Goal: Ask a question

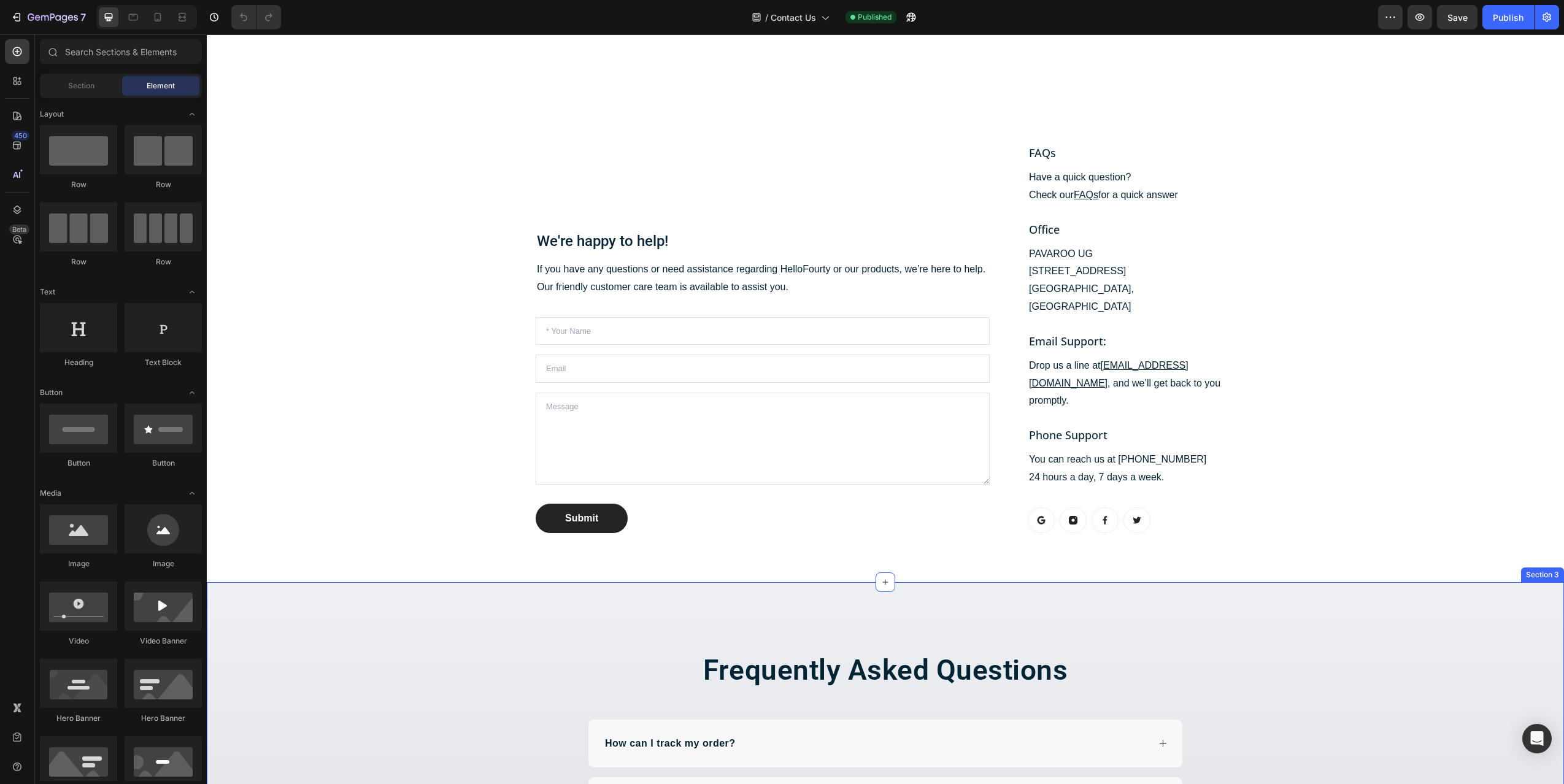
scroll to position [184, 0]
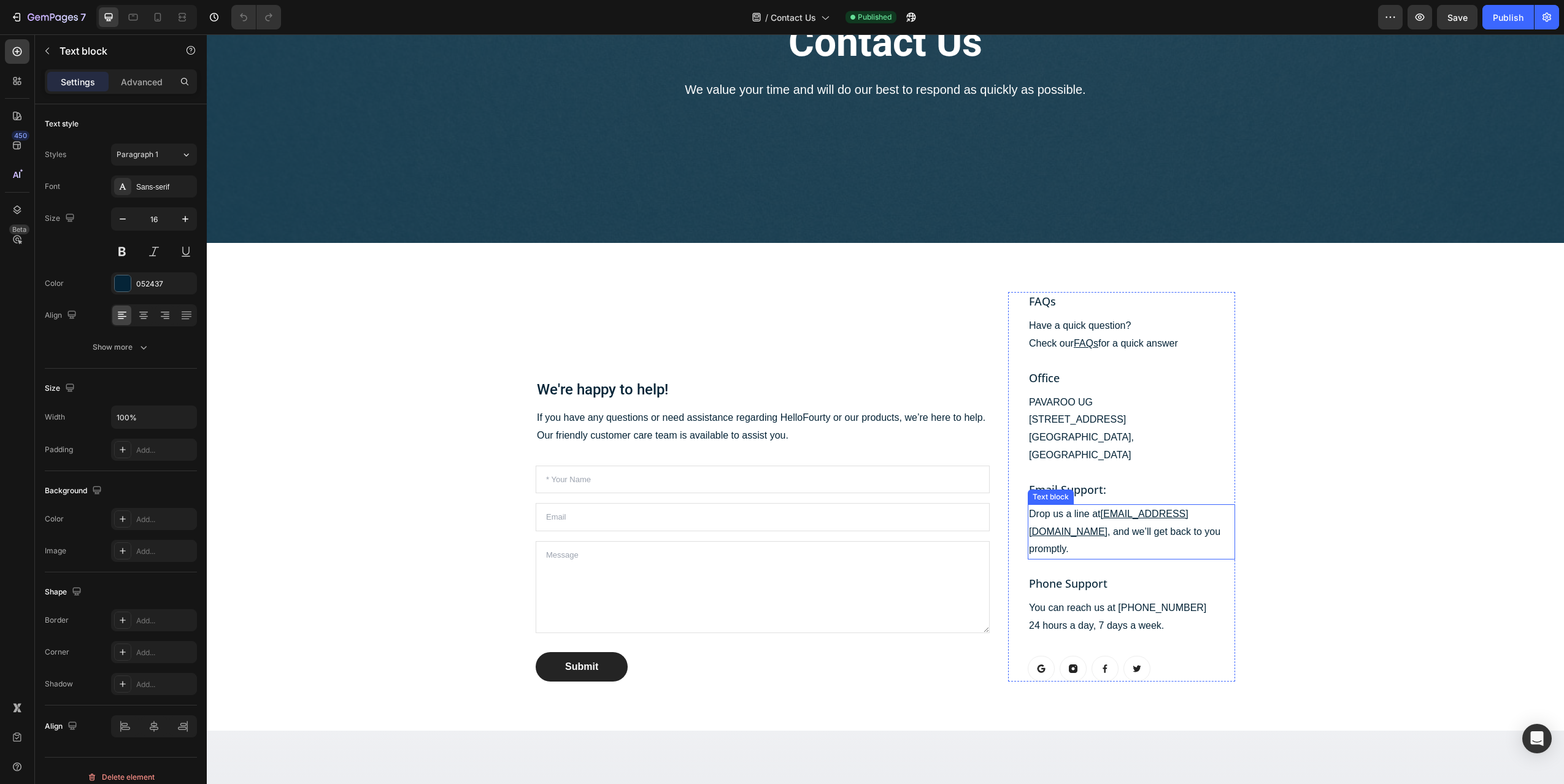
click at [1069, 506] on p "Drop us a line at [EMAIL_ADDRESS][DOMAIN_NAME] , and we’ll get back to you prom…" at bounding box center [1131, 532] width 205 height 53
click at [1056, 506] on p "Drop us a line at [EMAIL_ADDRESS][DOMAIN_NAME] , and we’ll get back to you prom…" at bounding box center [1131, 532] width 205 height 53
click at [1133, 514] on p "Drop us a line at [EMAIL_ADDRESS][DOMAIN_NAME] , and we’ll get back to you prom…" at bounding box center [1131, 532] width 205 height 53
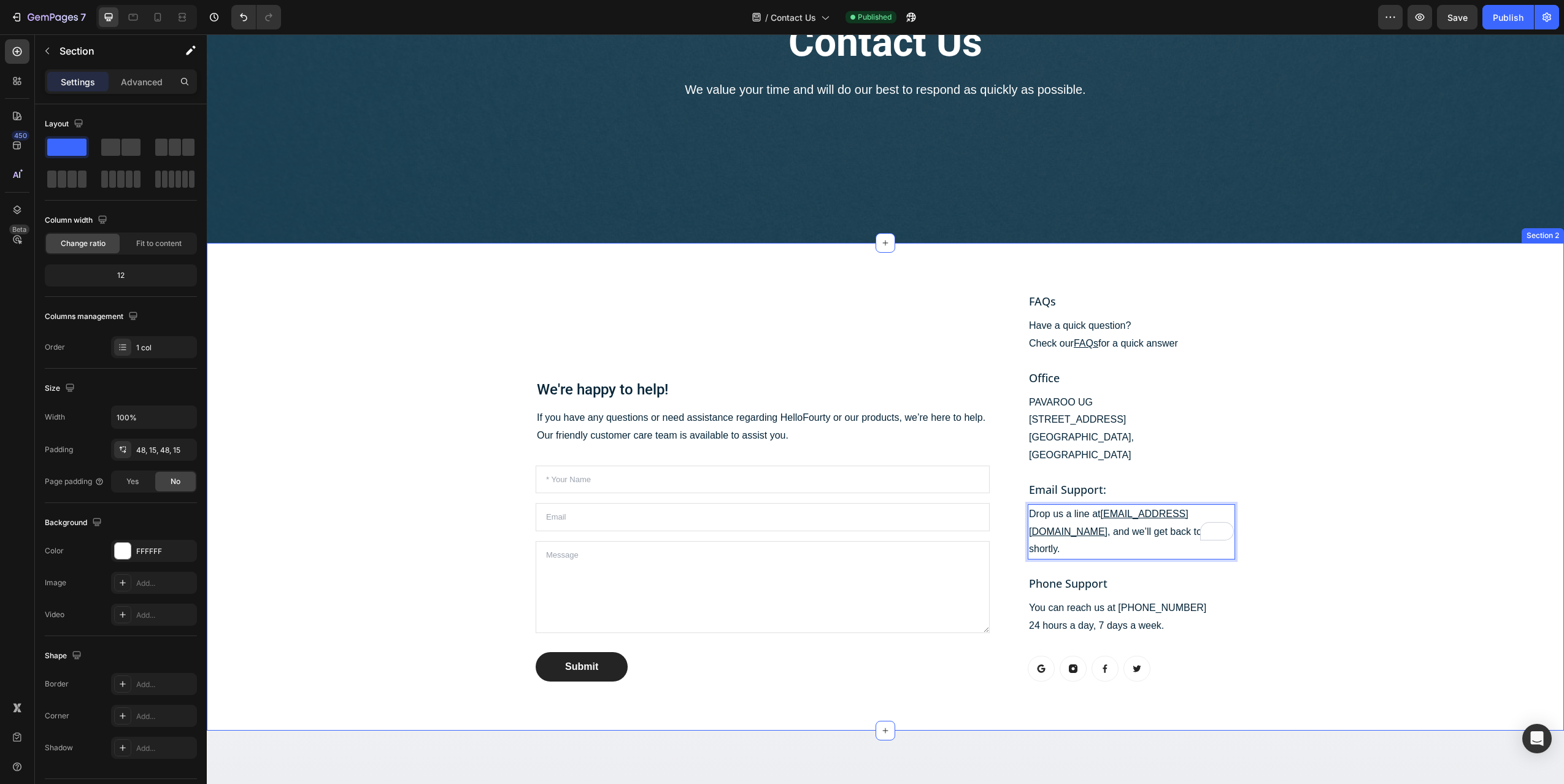
click at [1336, 520] on div "We're happy to help! Heading If you have any questions or need assistance regar…" at bounding box center [885, 487] width 1339 height 429
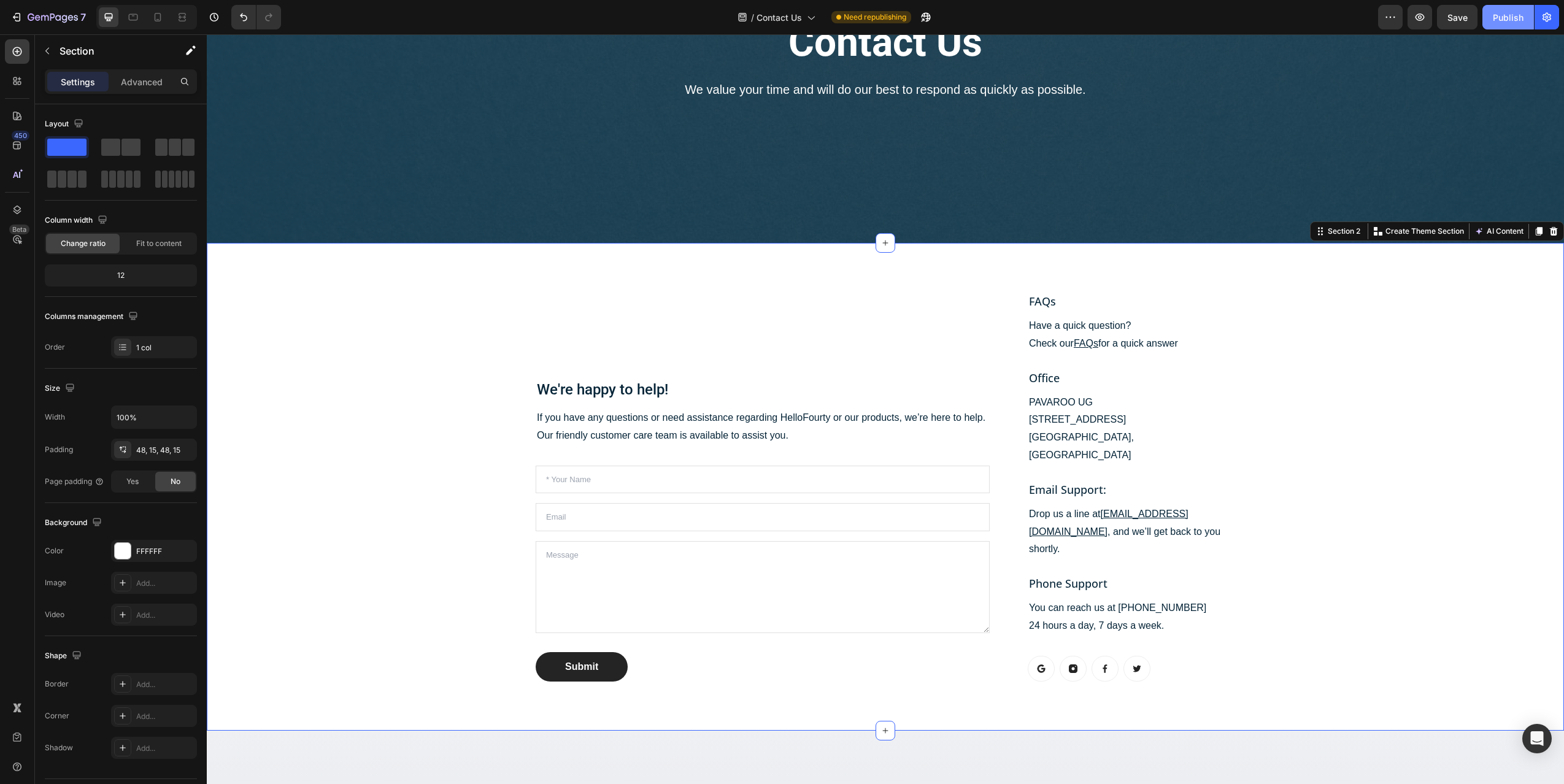
click at [1511, 20] on div "Publish" at bounding box center [1508, 17] width 31 height 13
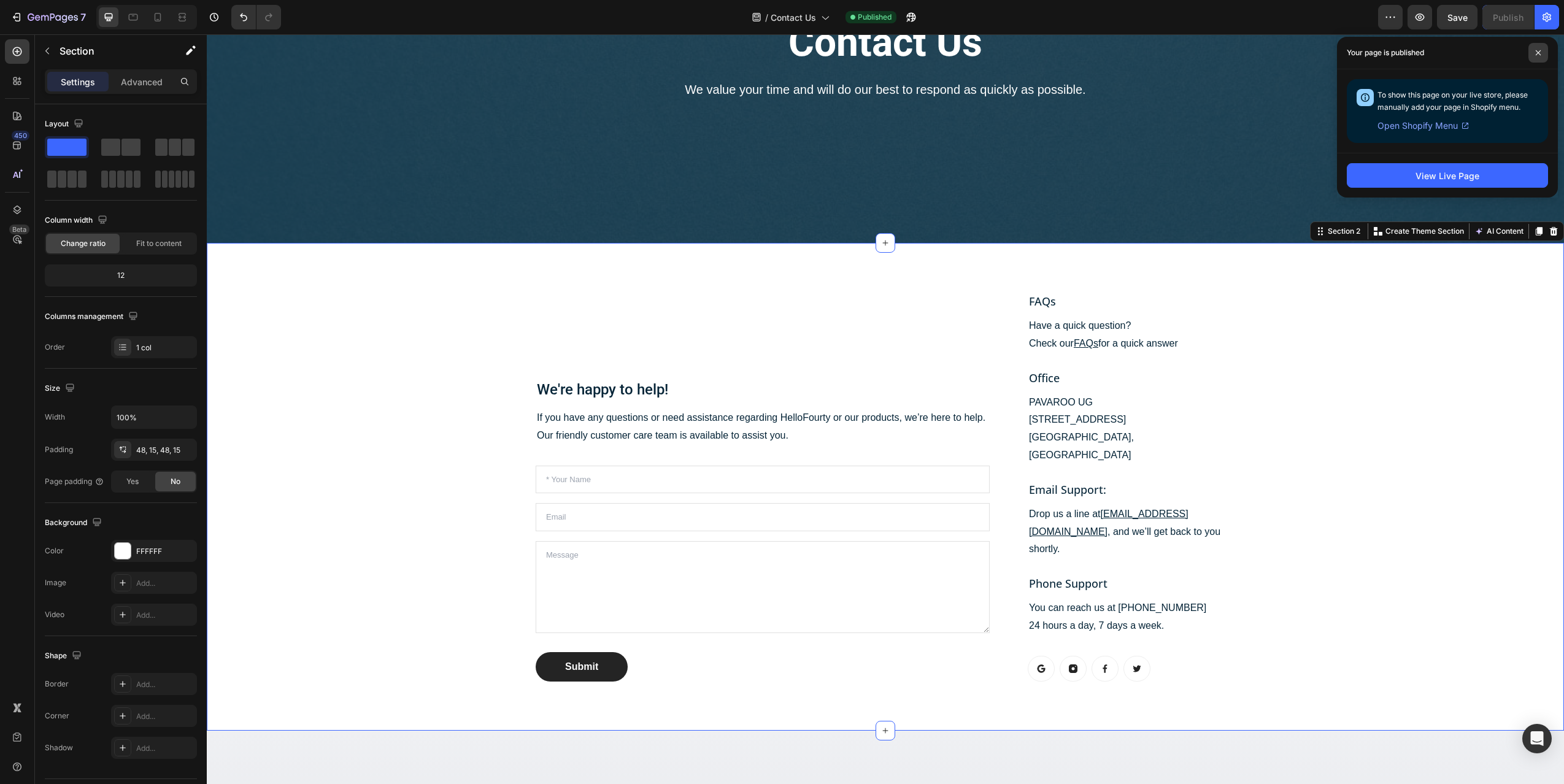
click at [1543, 48] on span at bounding box center [1538, 52] width 20 height 20
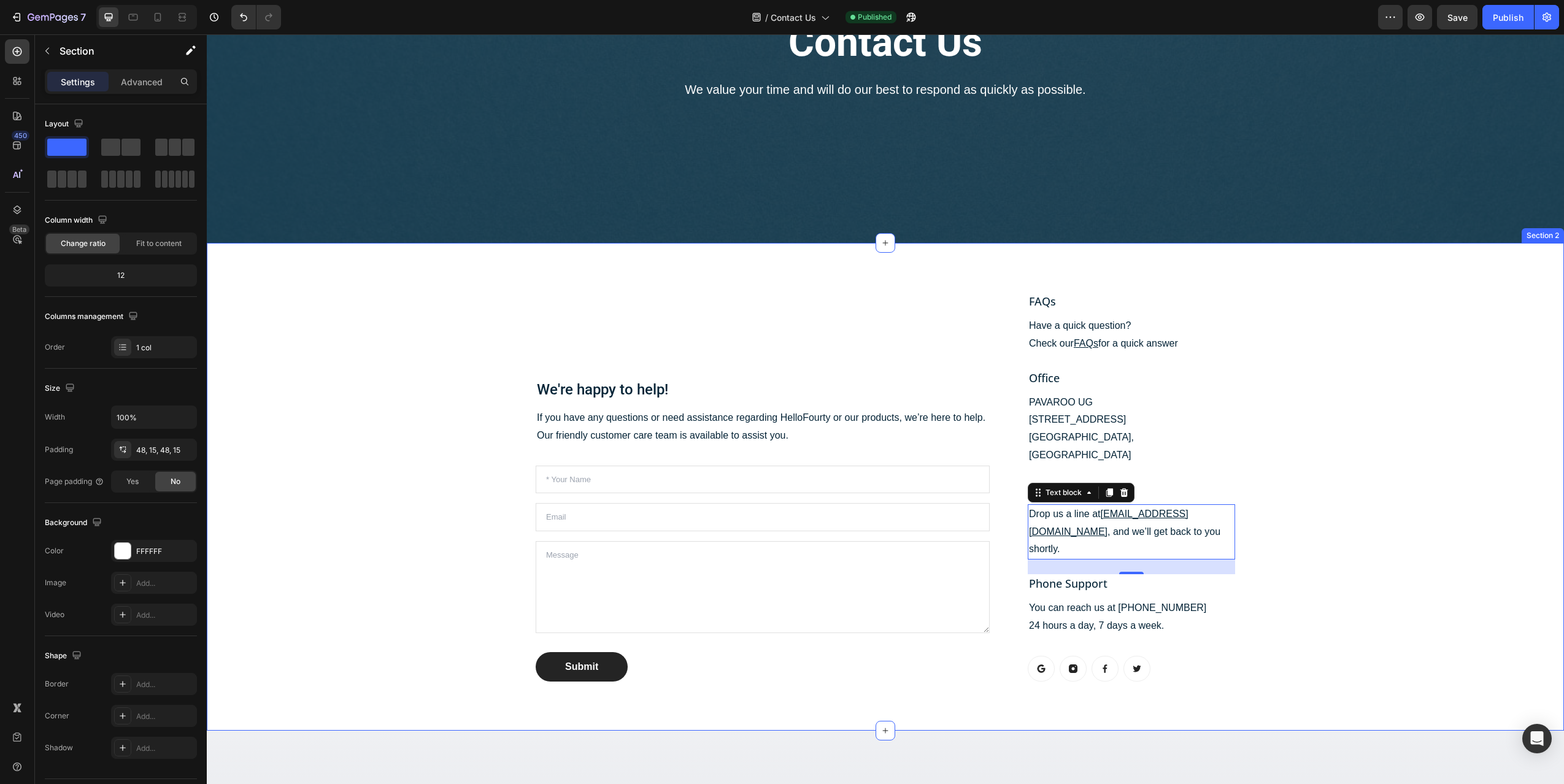
click at [1433, 555] on div "We're happy to help! Heading If you have any questions or need assistance regar…" at bounding box center [885, 487] width 1339 height 429
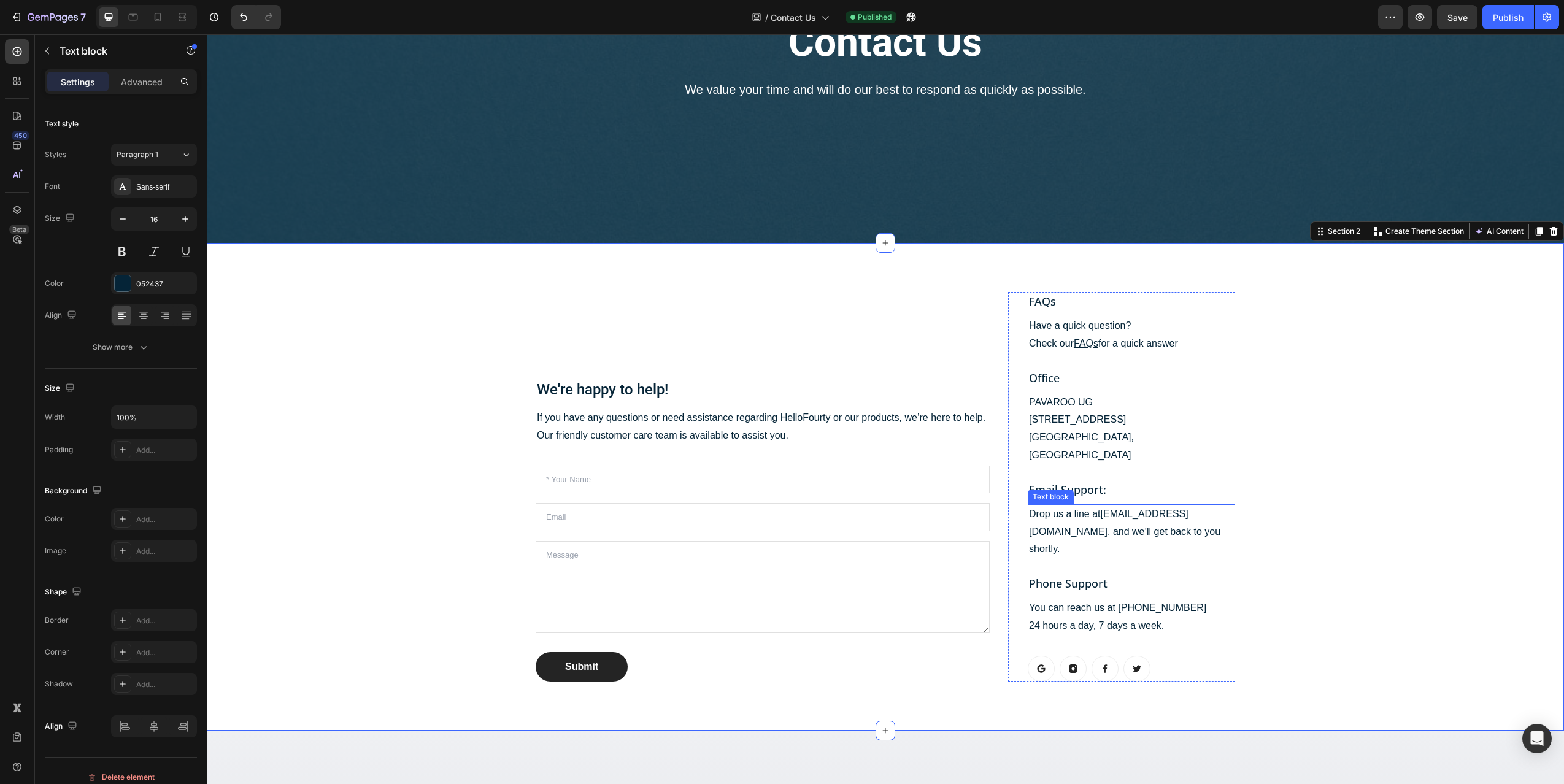
click at [1083, 506] on p "Drop us a line at [EMAIL_ADDRESS][DOMAIN_NAME] , and we’ll get back to you shor…" at bounding box center [1131, 532] width 205 height 53
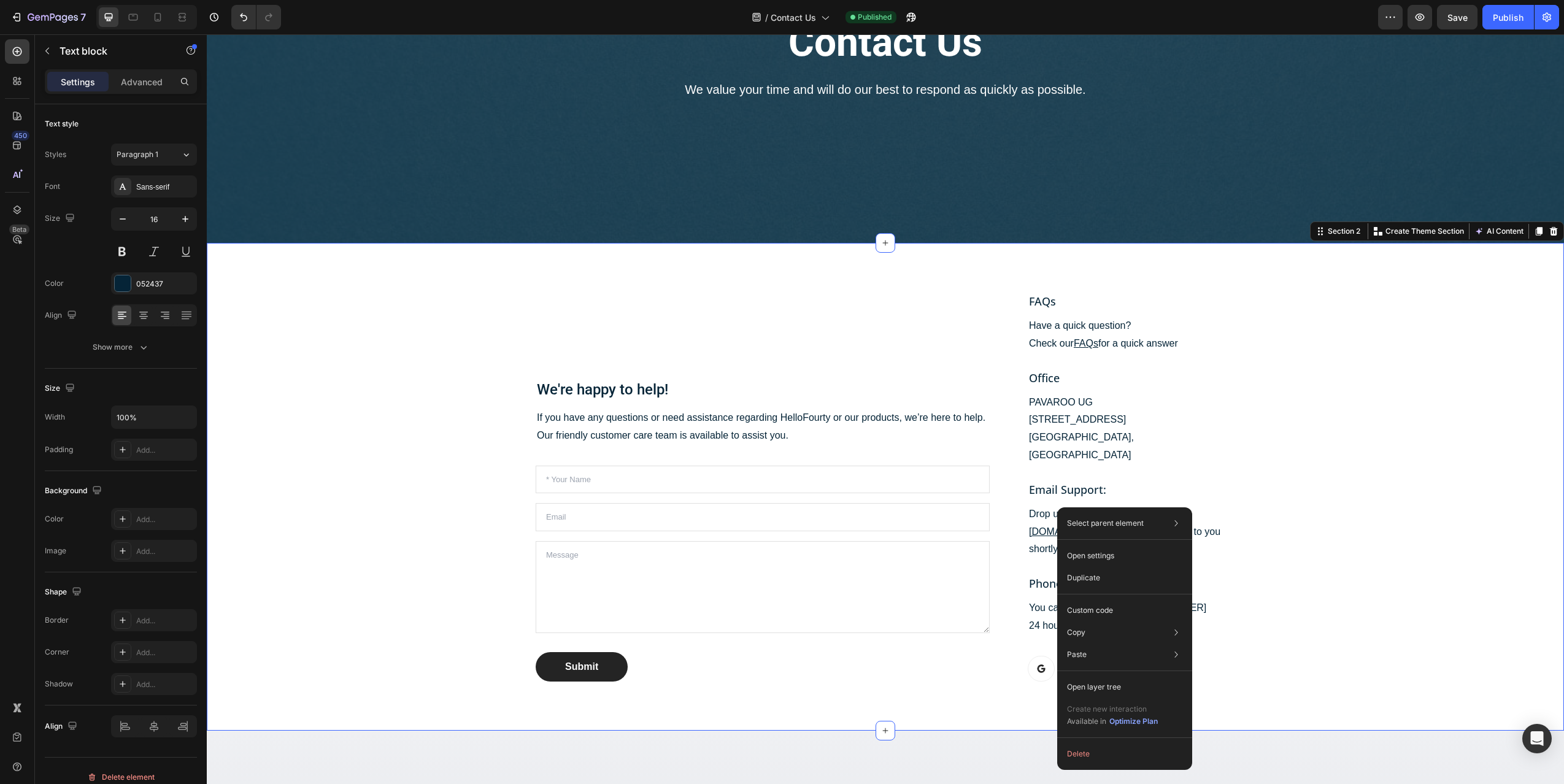
click at [1432, 493] on div "We're happy to help! Heading If you have any questions or need assistance regar…" at bounding box center [885, 487] width 1339 height 429
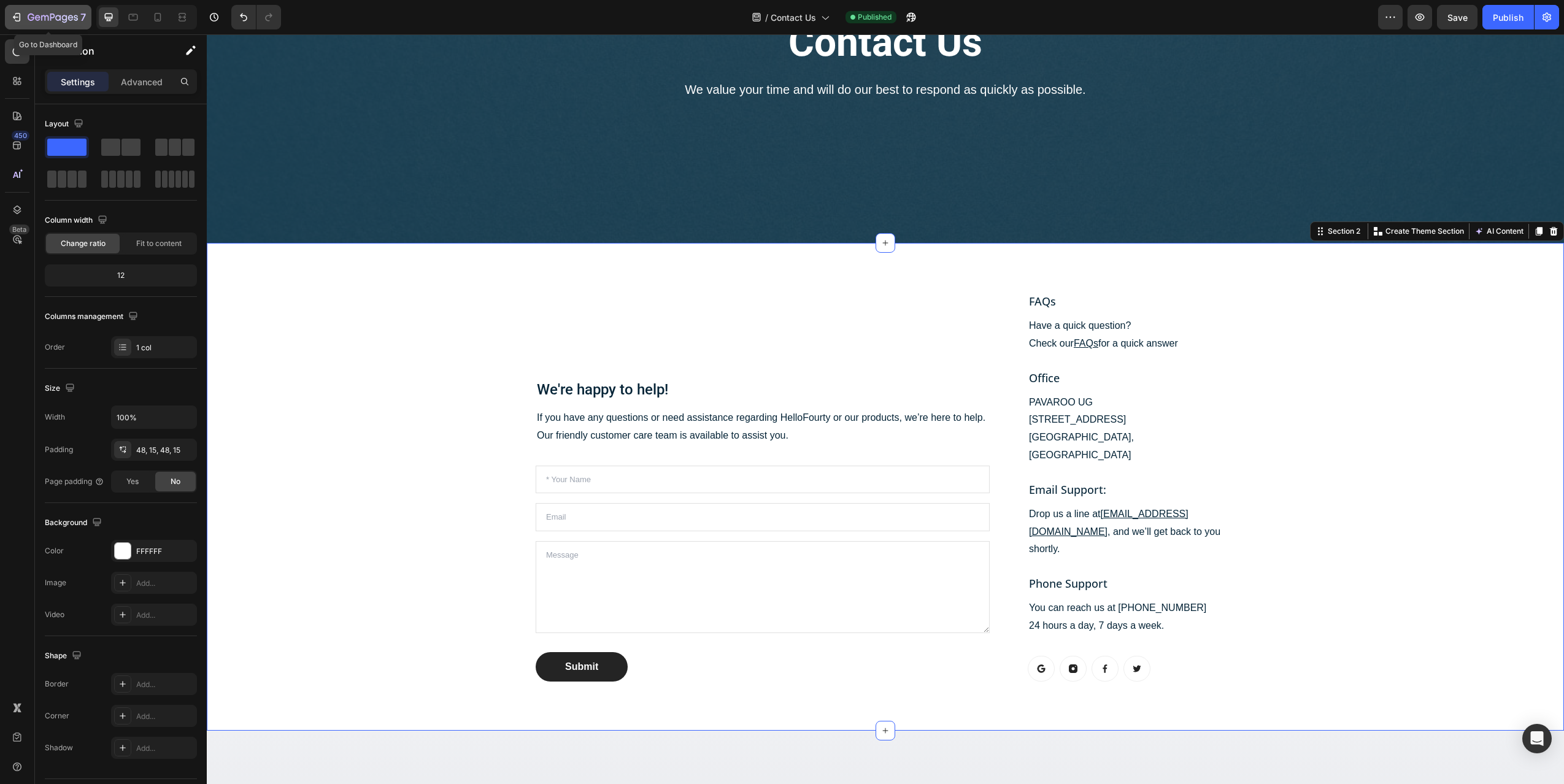
click at [28, 23] on div "7" at bounding box center [57, 17] width 59 height 15
